Goal: Check status: Check status

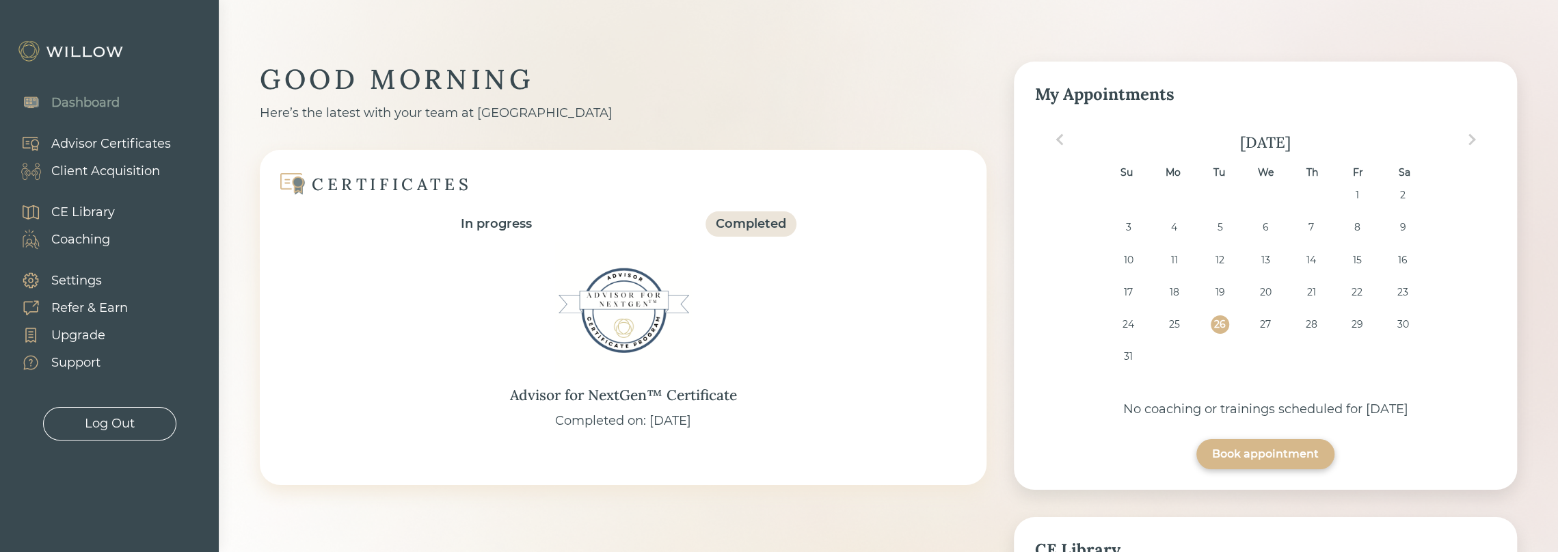
click at [107, 172] on div "Client Acquisition" at bounding box center [105, 171] width 109 height 18
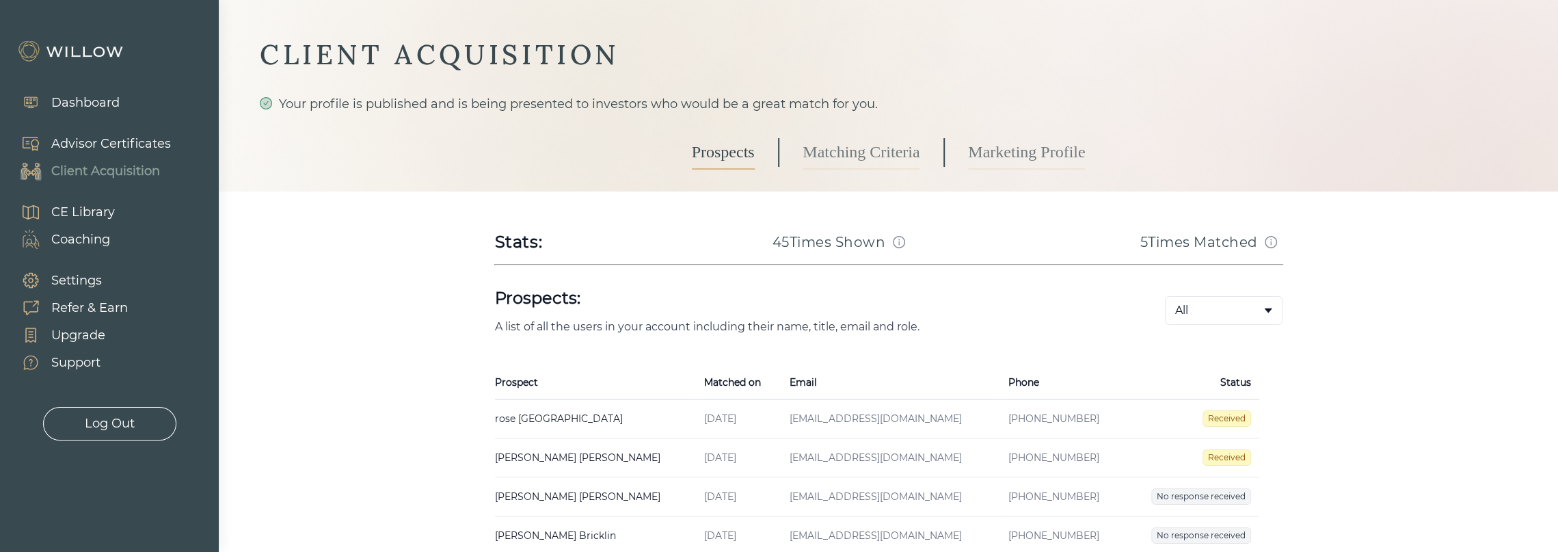
scroll to position [137, 0]
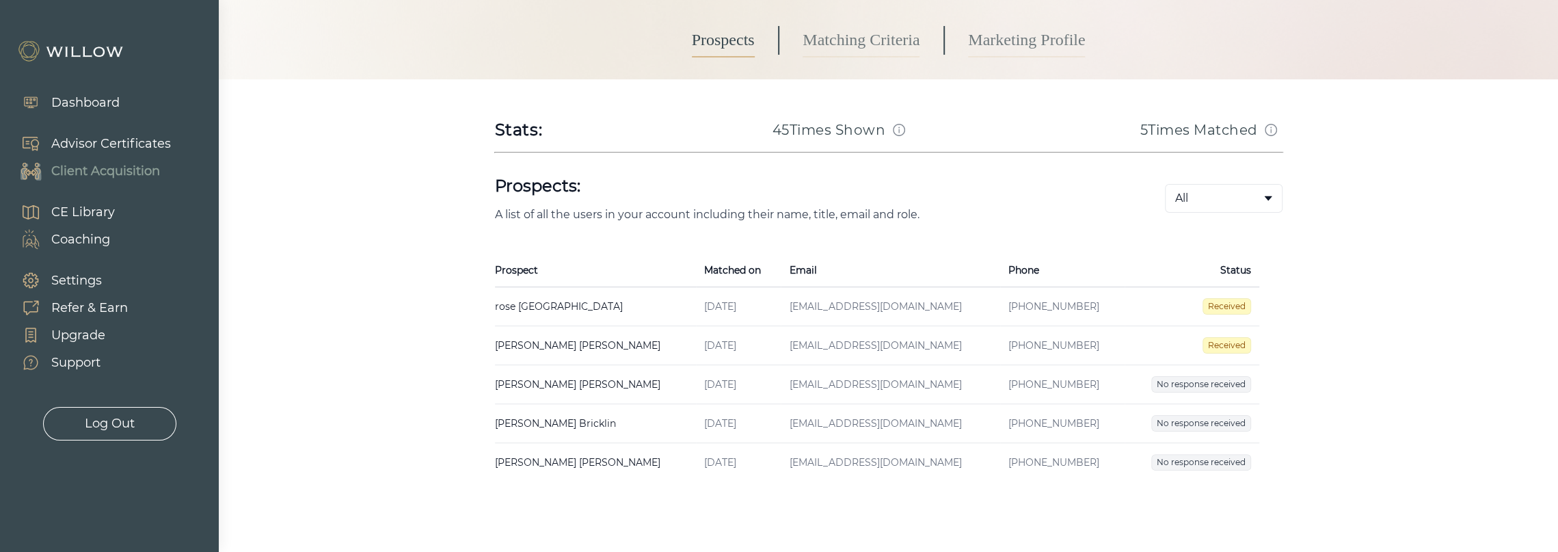
drag, startPoint x: 1197, startPoint y: 441, endPoint x: 1197, endPoint y: 450, distance: 8.9
click at [1197, 450] on td "No response received" at bounding box center [1191, 462] width 135 height 39
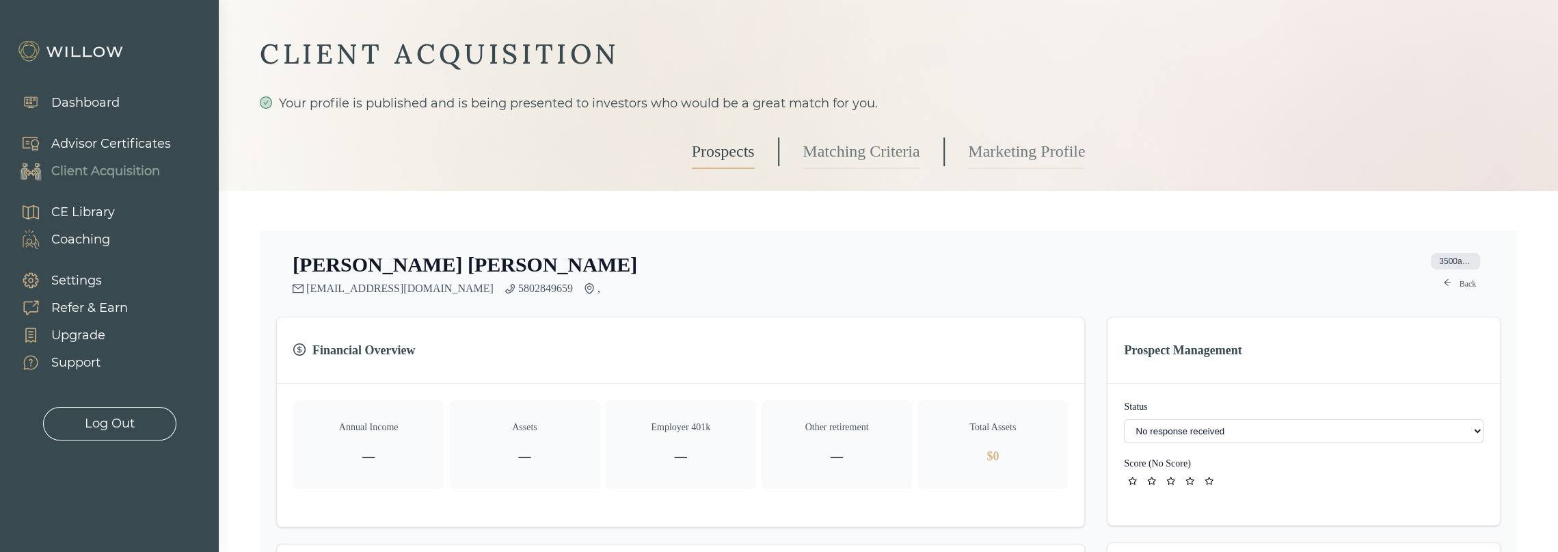
scroll to position [25, 0]
click at [1236, 437] on select "- Not ready to move forward No response received Received Won (Matched) Bad lea…" at bounding box center [1304, 432] width 360 height 24
select select "8"
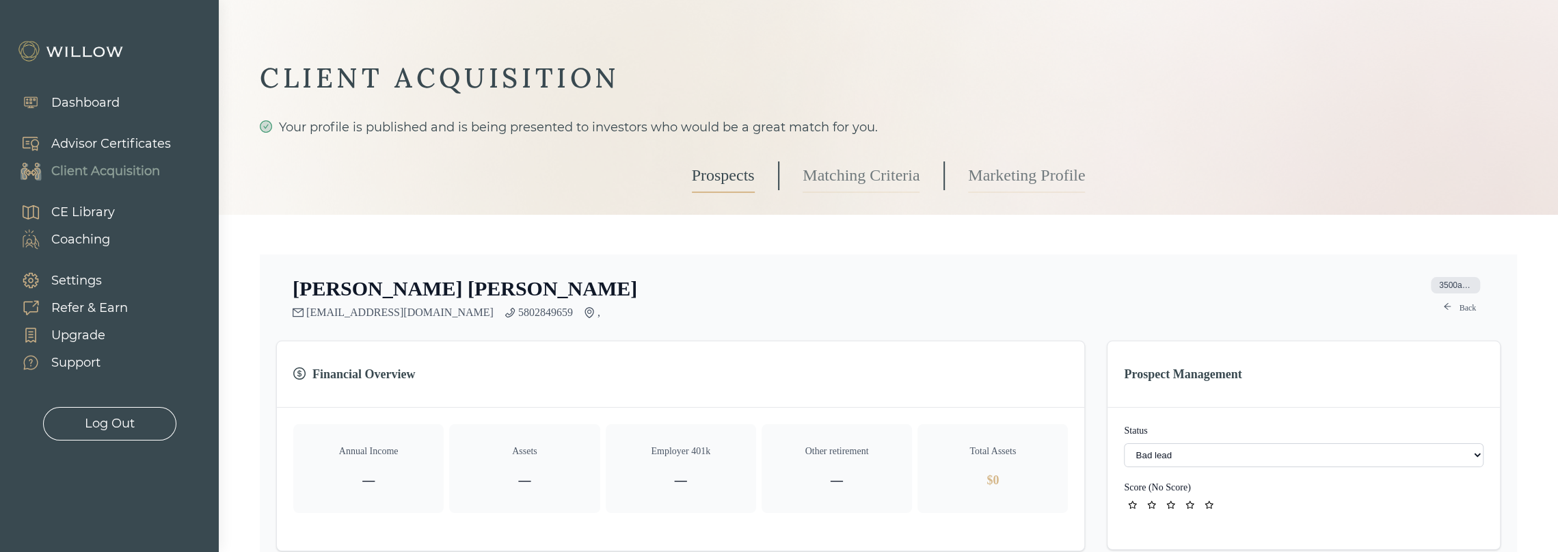
scroll to position [0, 0]
click at [1459, 310] on link "Back" at bounding box center [1459, 309] width 49 height 16
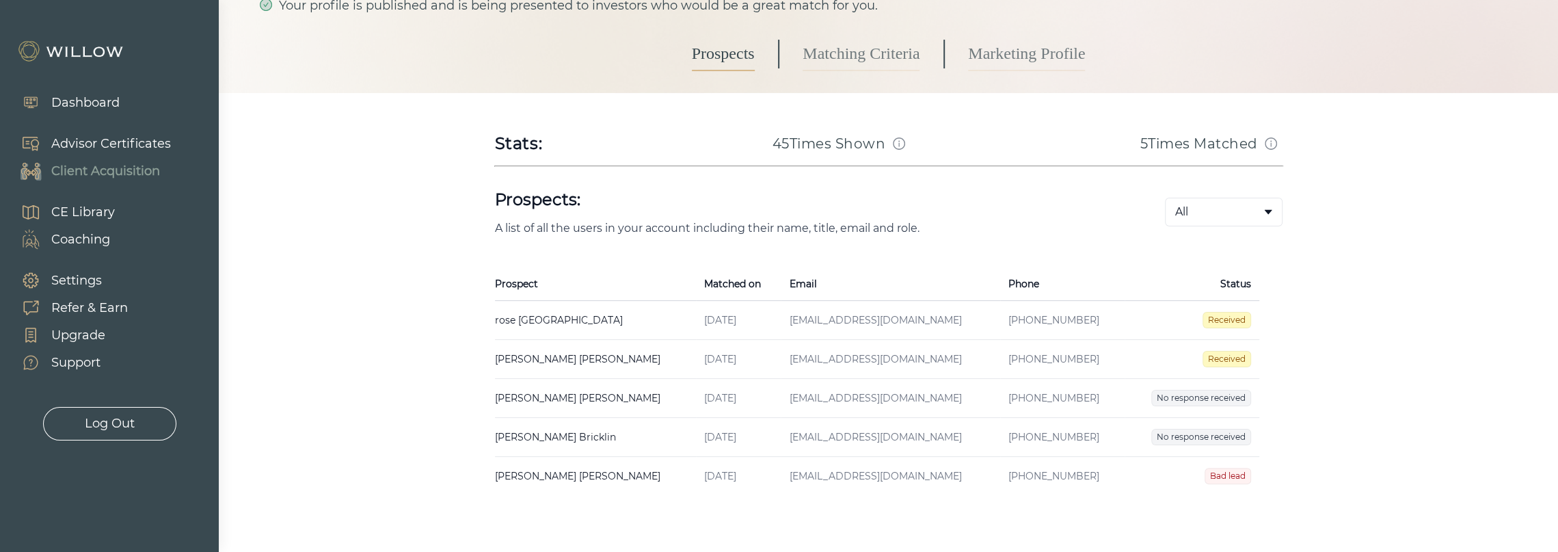
scroll to position [174, 0]
